Goal: Task Accomplishment & Management: Manage account settings

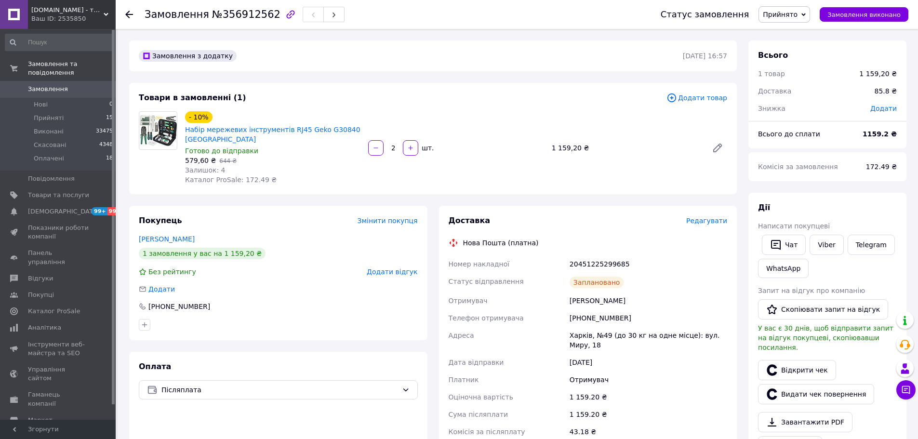
click at [58, 85] on span "Замовлення" at bounding box center [48, 89] width 40 height 9
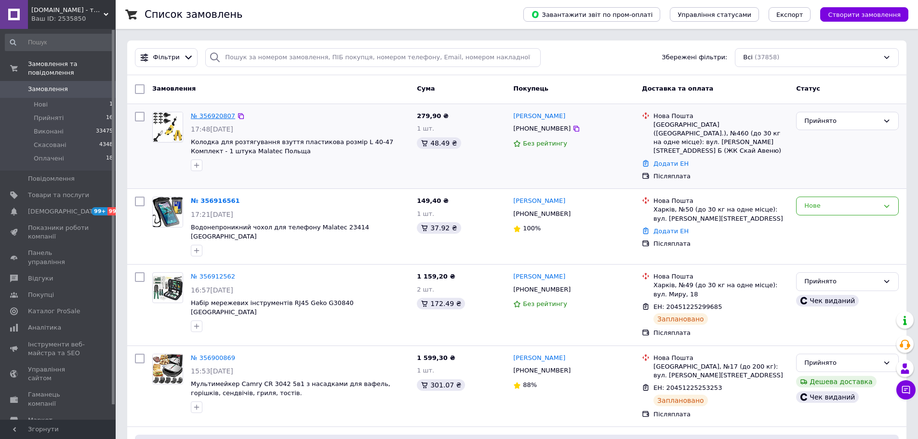
click at [217, 113] on link "№ 356920807" at bounding box center [213, 115] width 44 height 7
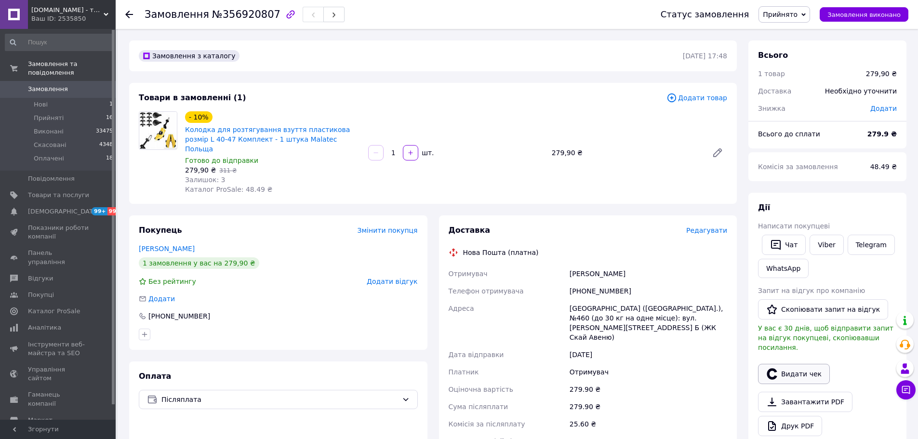
click at [790, 364] on button "Видати чек" at bounding box center [794, 374] width 72 height 20
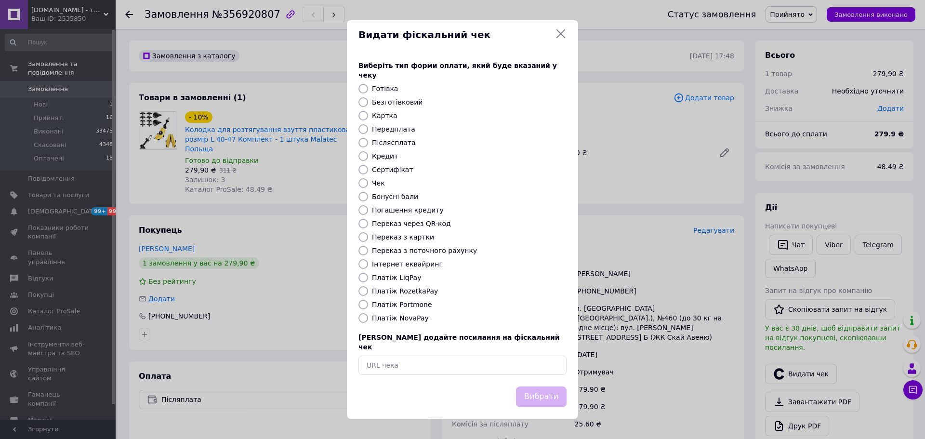
click at [359, 321] on input "Платіж NovaPay" at bounding box center [363, 318] width 10 height 10
radio input "true"
click at [540, 386] on button "Вибрати" at bounding box center [541, 396] width 51 height 21
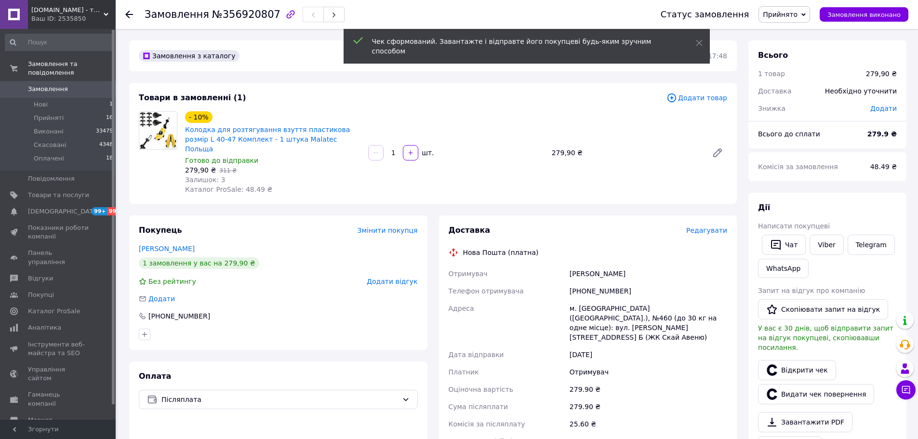
click at [718, 226] on span "Редагувати" at bounding box center [706, 230] width 41 height 8
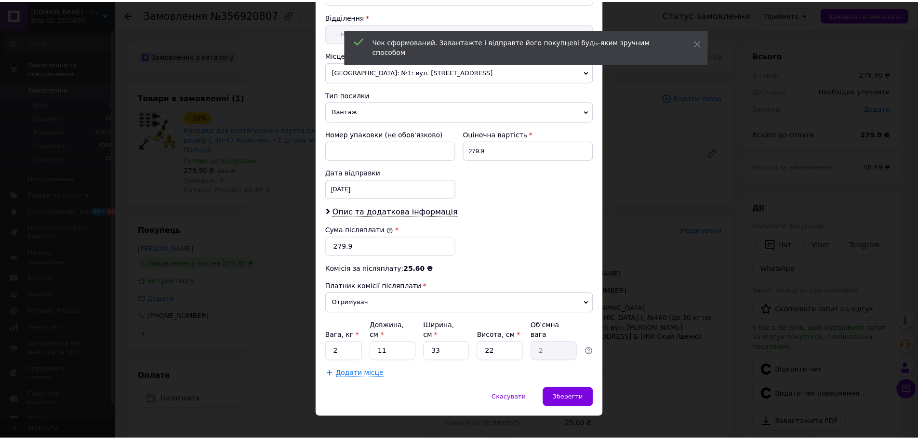
scroll to position [296, 0]
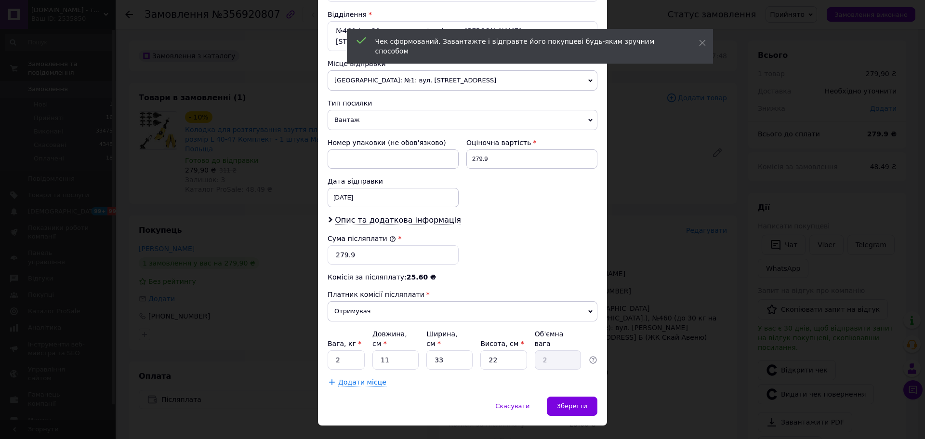
click at [712, 321] on div "× Редагування доставки Спосіб доставки Нова Пошта (платна) Платник Отримувач Ві…" at bounding box center [462, 219] width 925 height 439
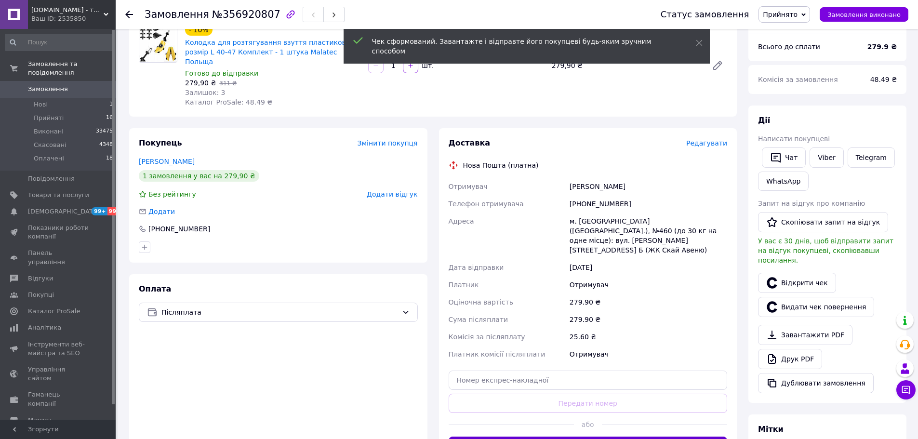
scroll to position [193, 0]
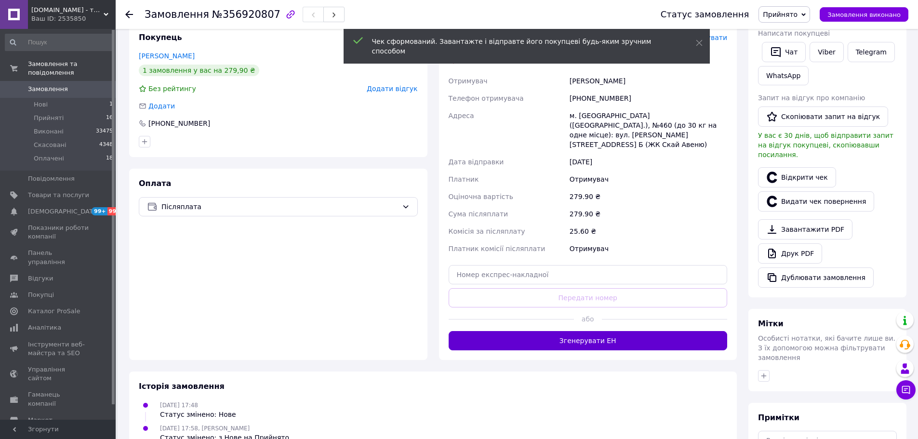
click at [642, 331] on button "Згенерувати ЕН" at bounding box center [587, 340] width 279 height 19
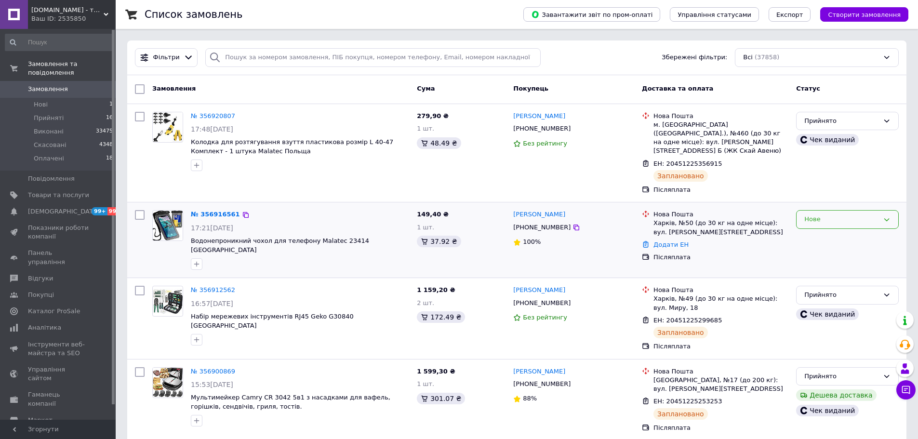
click at [819, 214] on div "Нове" at bounding box center [841, 219] width 75 height 10
click at [829, 237] on li "Прийнято" at bounding box center [847, 240] width 102 height 18
click at [210, 210] on link "№ 356916561" at bounding box center [213, 213] width 44 height 7
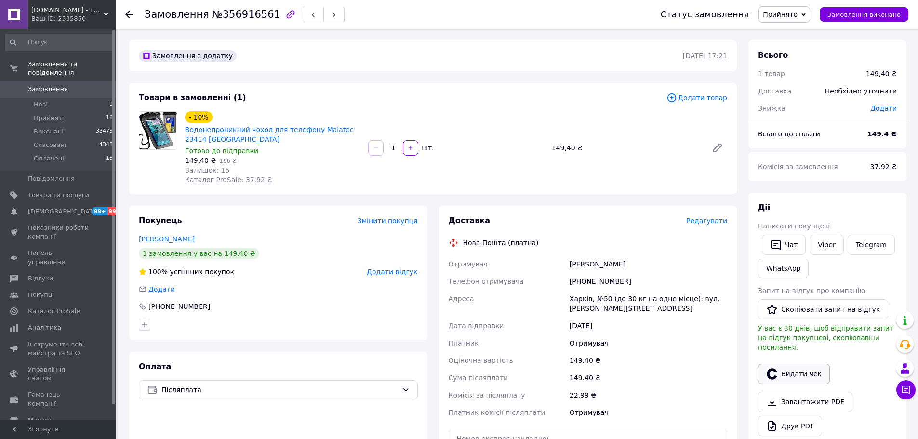
click at [793, 364] on button "Видати чек" at bounding box center [794, 374] width 72 height 20
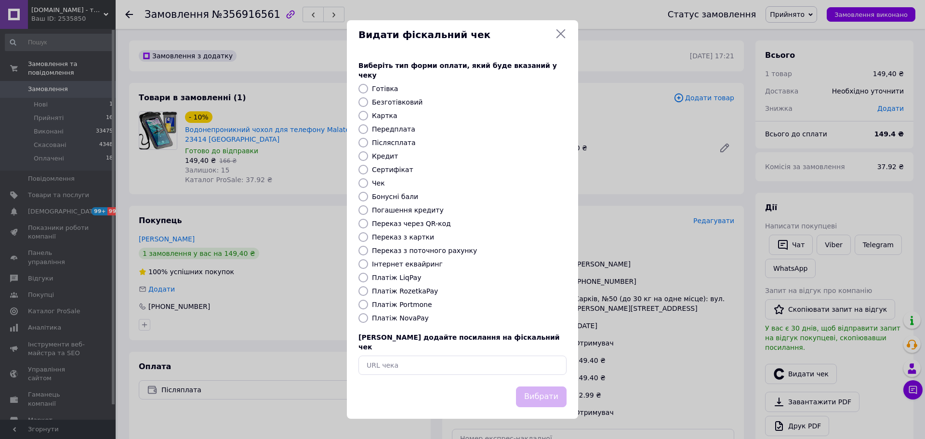
click at [359, 318] on input "Платіж NovaPay" at bounding box center [363, 318] width 10 height 10
radio input "true"
click at [552, 386] on button "Вибрати" at bounding box center [541, 396] width 51 height 21
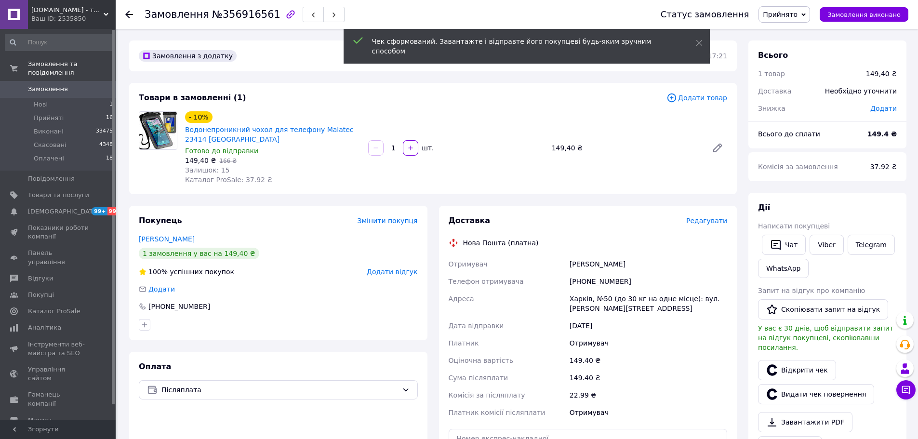
click at [716, 222] on span "Редагувати" at bounding box center [706, 221] width 41 height 8
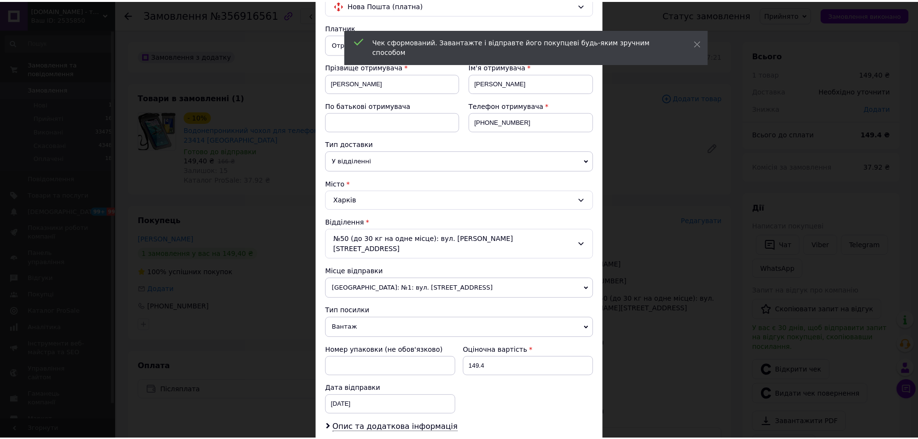
scroll to position [296, 0]
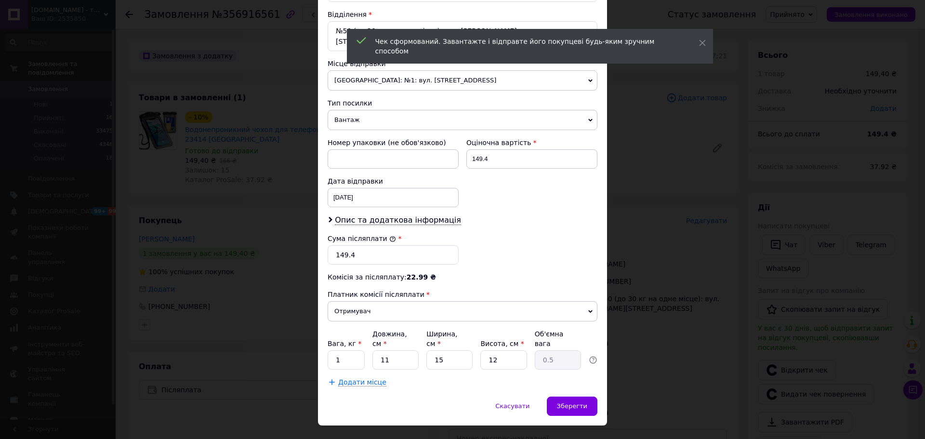
click at [666, 318] on div "× Редагування доставки Спосіб доставки Нова Пошта (платна) Платник Отримувач Ві…" at bounding box center [462, 219] width 925 height 439
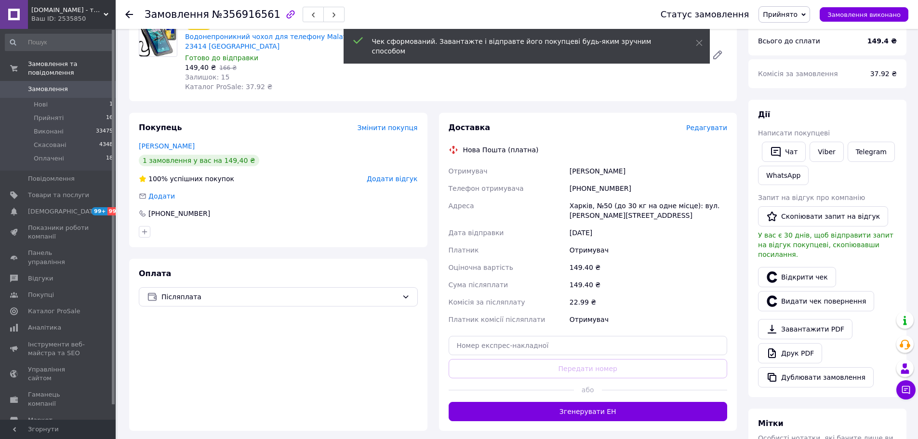
scroll to position [193, 0]
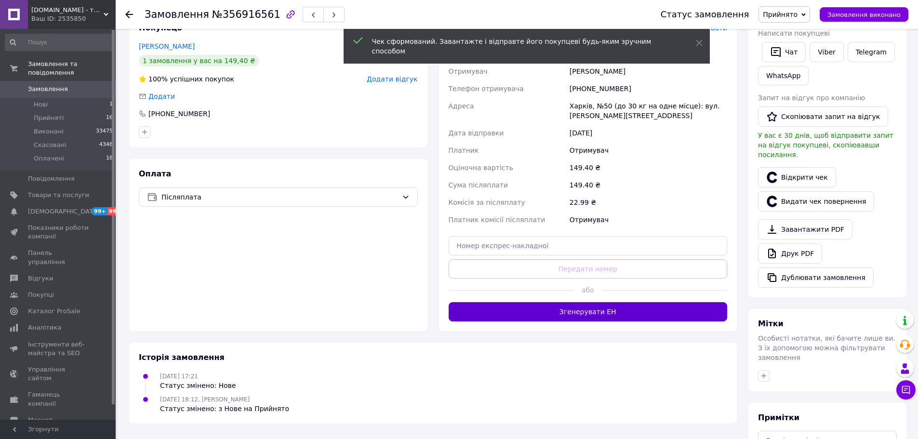
click at [663, 310] on button "Згенерувати ЕН" at bounding box center [587, 311] width 279 height 19
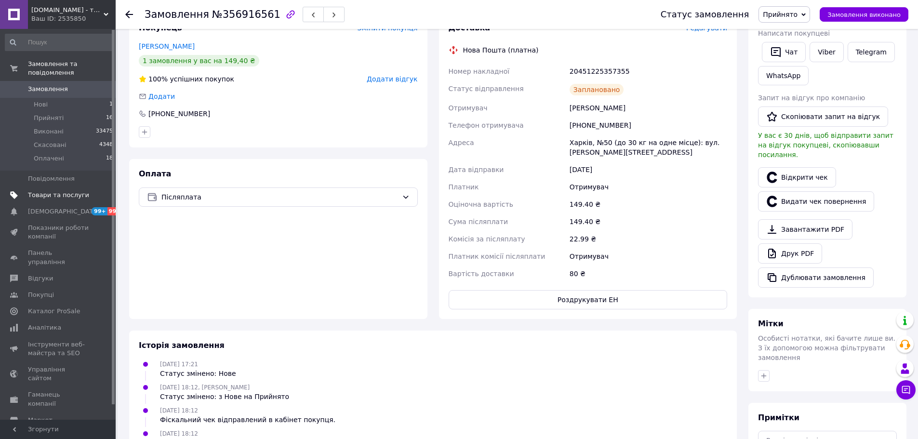
click at [49, 187] on link "Товари та послуги" at bounding box center [59, 195] width 118 height 16
